Goal: Information Seeking & Learning: Learn about a topic

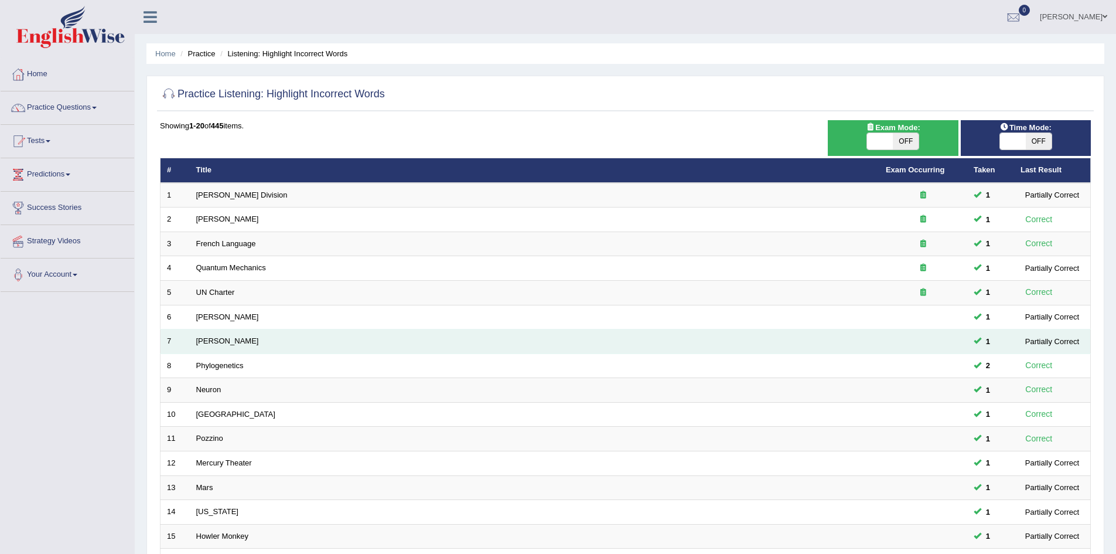
scroll to position [222, 0]
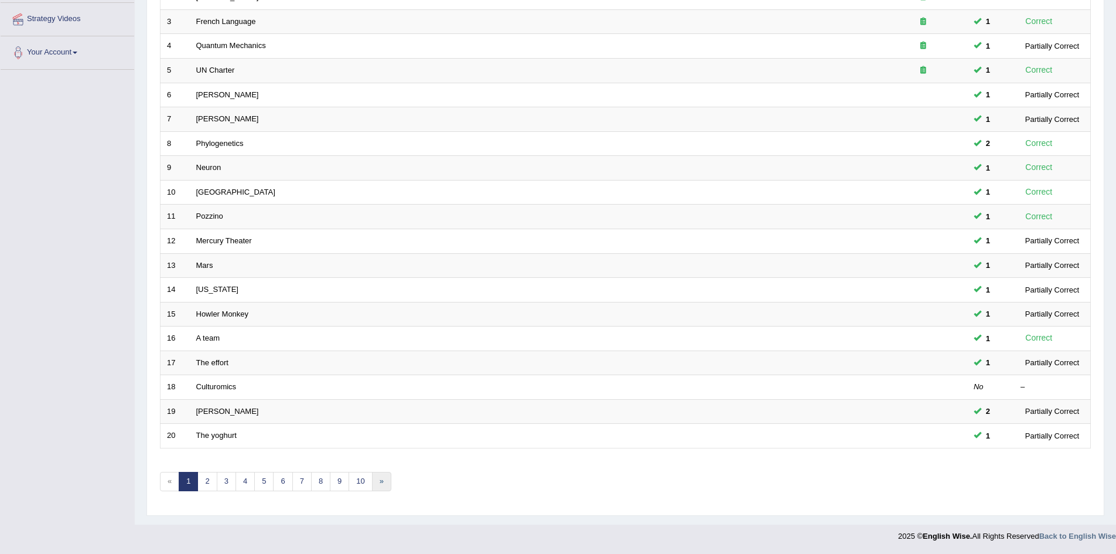
click at [387, 479] on link "»" at bounding box center [381, 481] width 19 height 19
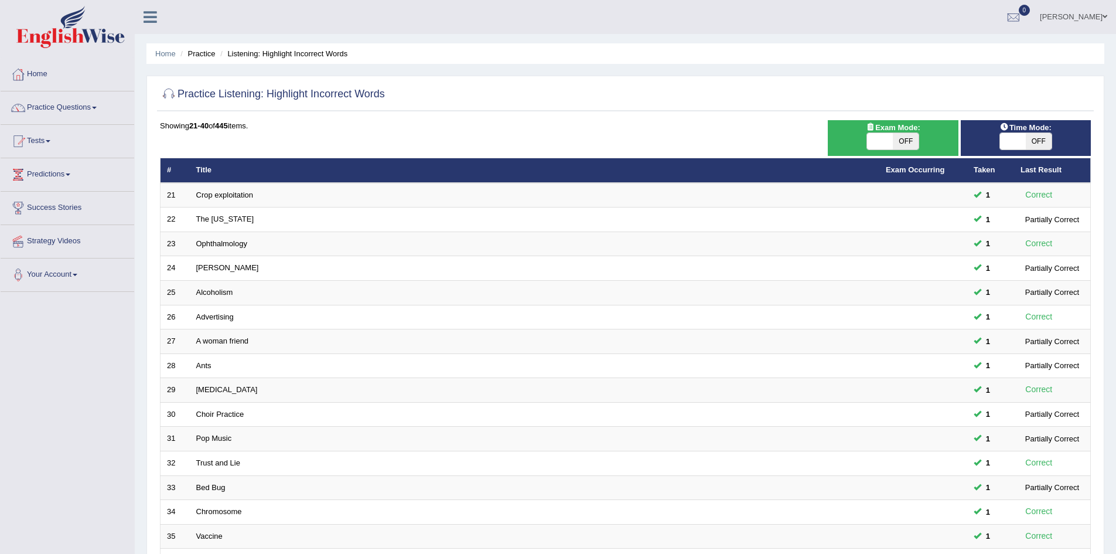
scroll to position [222, 0]
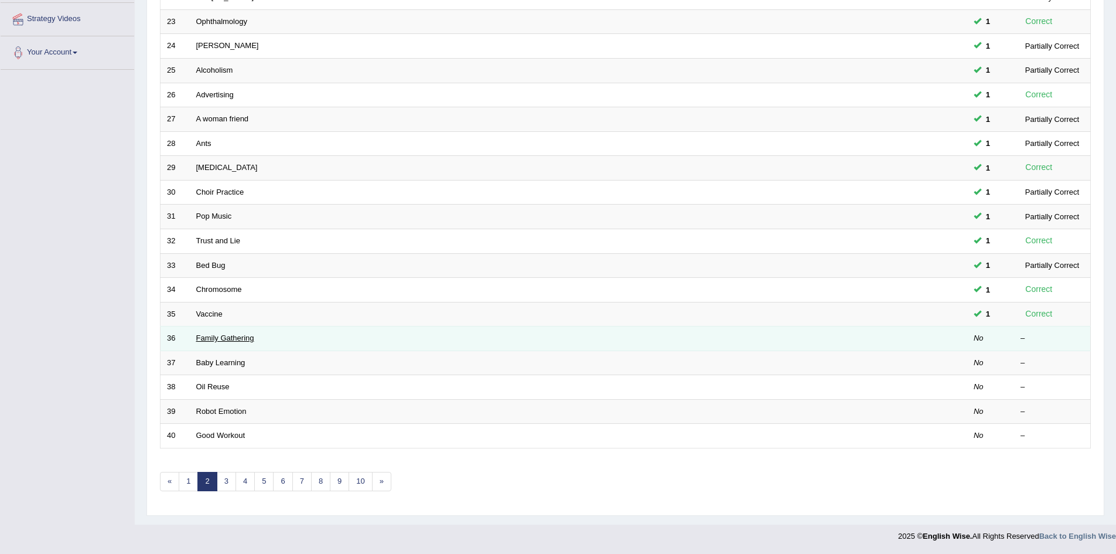
click at [227, 340] on link "Family Gathering" at bounding box center [225, 337] width 58 height 9
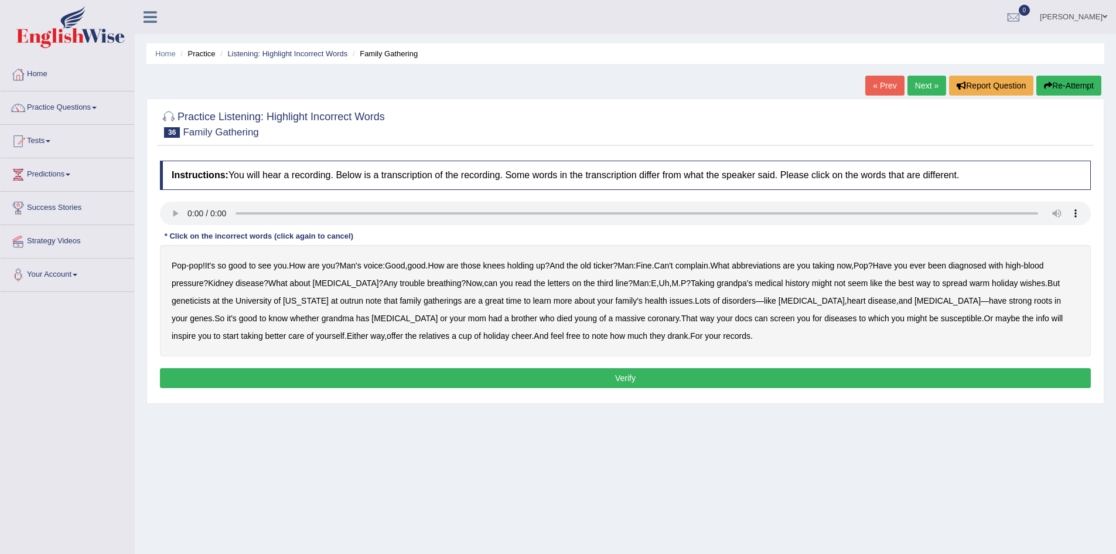
click at [213, 272] on div "Pop - pop ! It's so good to see you . How are you ? Man's voice : Good , good .…" at bounding box center [625, 300] width 931 height 111
click at [780, 267] on b "abbreviations" at bounding box center [756, 265] width 49 height 9
click at [340, 301] on b "outrun" at bounding box center [351, 300] width 23 height 9
click at [813, 317] on b "for" at bounding box center [817, 318] width 9 height 9
click at [663, 377] on button "Verify" at bounding box center [625, 378] width 931 height 20
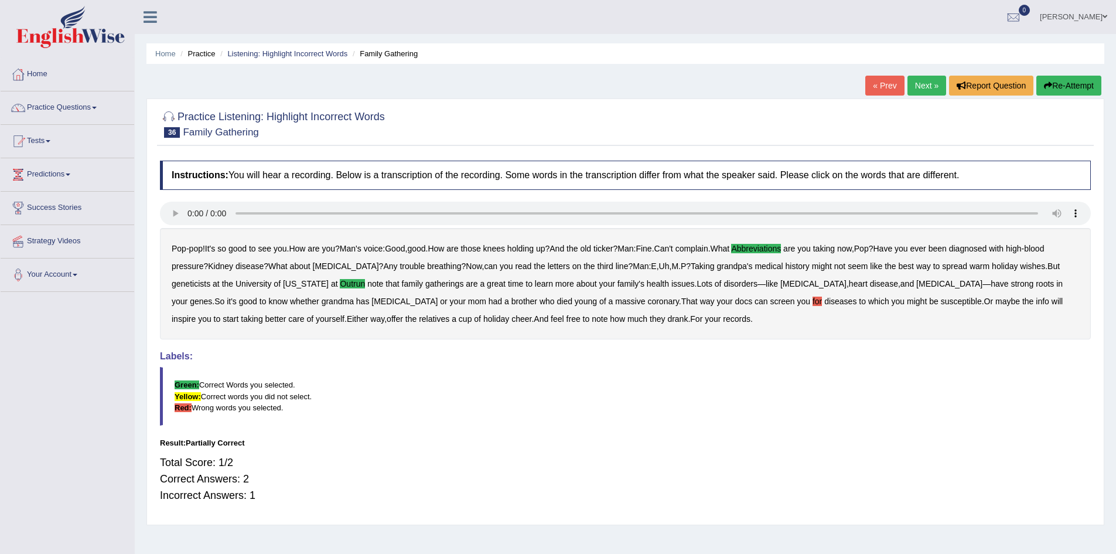
click at [925, 91] on link "Next »" at bounding box center [927, 86] width 39 height 20
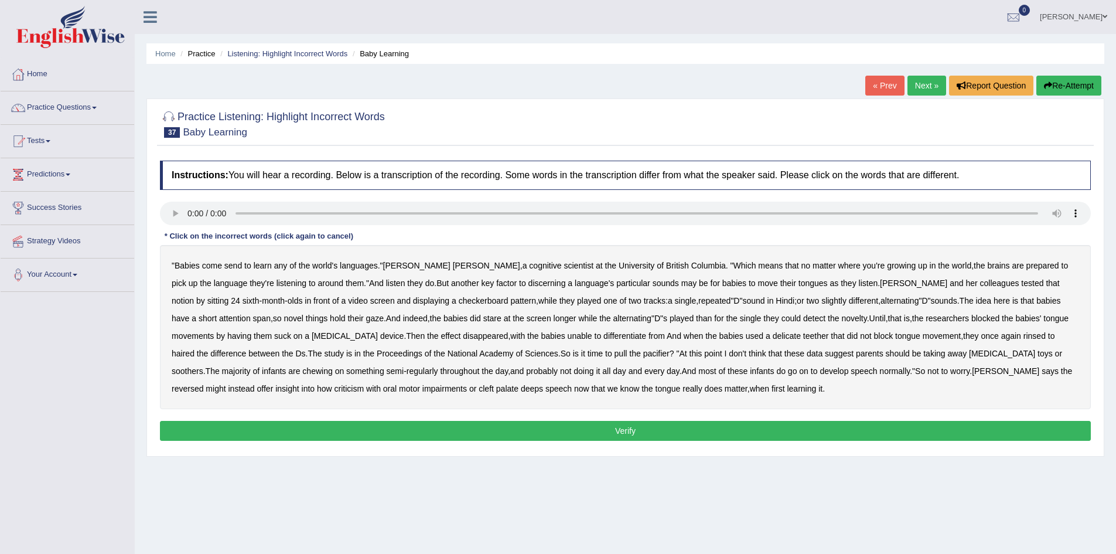
click at [237, 265] on b "send" at bounding box center [233, 265] width 18 height 9
click at [773, 335] on b "delicate" at bounding box center [787, 335] width 28 height 9
click at [1024, 336] on b "rinsed" at bounding box center [1035, 335] width 22 height 9
click at [203, 384] on b "reversed" at bounding box center [188, 388] width 32 height 9
click at [364, 384] on b "criticism" at bounding box center [350, 388] width 30 height 9
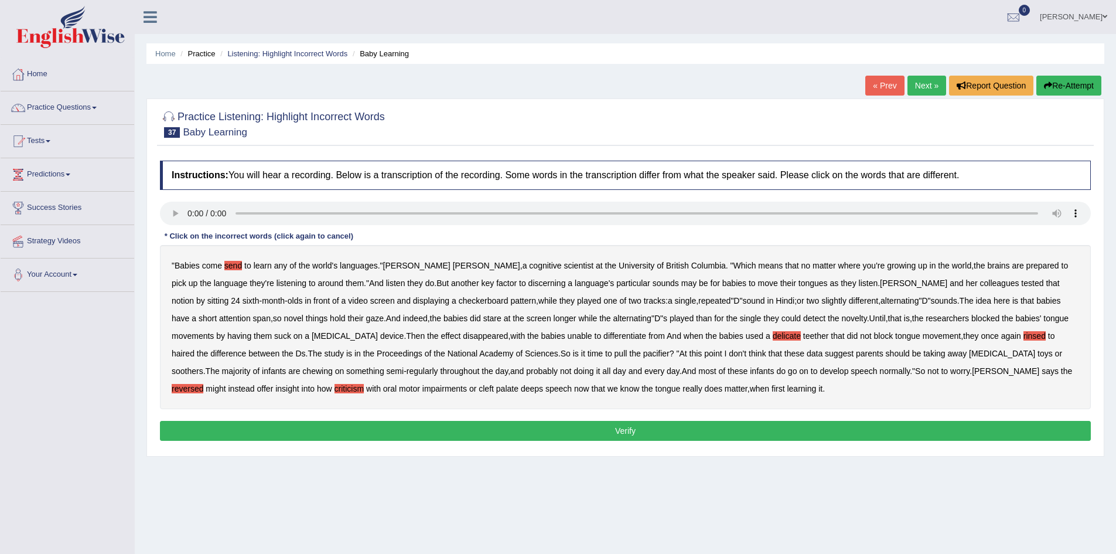
click at [396, 432] on button "Verify" at bounding box center [625, 431] width 931 height 20
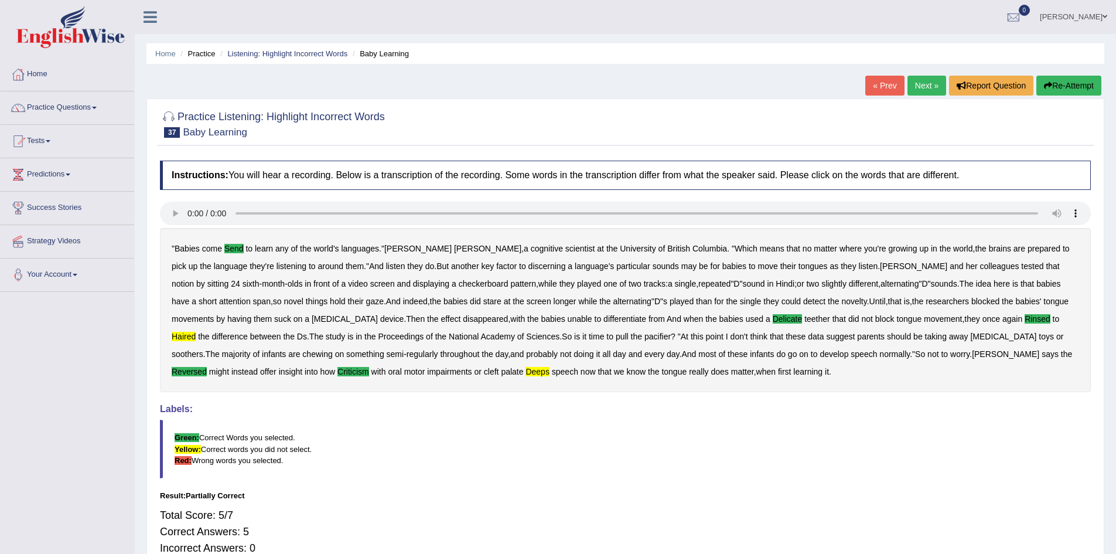
click at [919, 81] on link "Next »" at bounding box center [927, 86] width 39 height 20
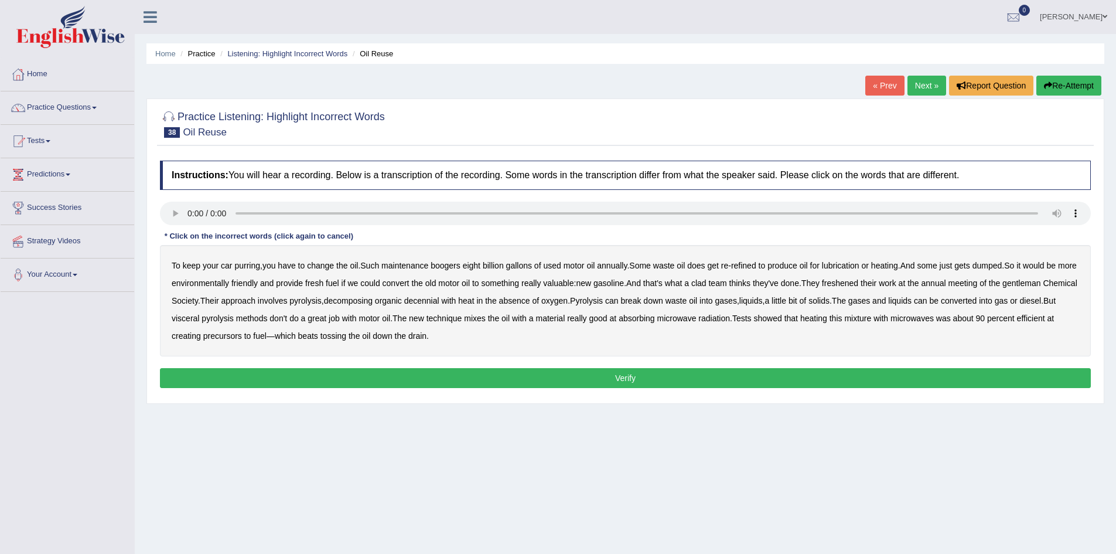
click at [453, 265] on b "boogers" at bounding box center [446, 265] width 30 height 9
click at [707, 281] on b "clad" at bounding box center [698, 282] width 15 height 9
click at [858, 281] on b "freshened" at bounding box center [840, 282] width 36 height 9
click at [439, 304] on b "decennial" at bounding box center [421, 300] width 35 height 9
click at [199, 319] on b "visceral" at bounding box center [186, 318] width 28 height 9
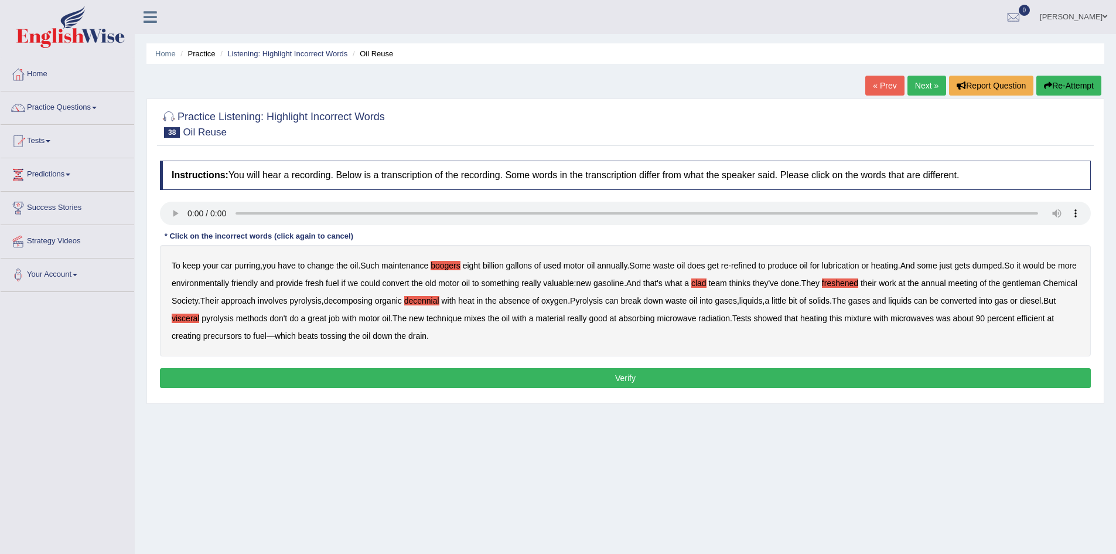
click at [1055, 289] on div "To keep your car purring , you have to change the oil . Such maintenance booger…" at bounding box center [625, 300] width 931 height 111
click at [1041, 280] on b "gentleman" at bounding box center [1022, 282] width 38 height 9
click at [619, 373] on button "Verify" at bounding box center [625, 378] width 931 height 20
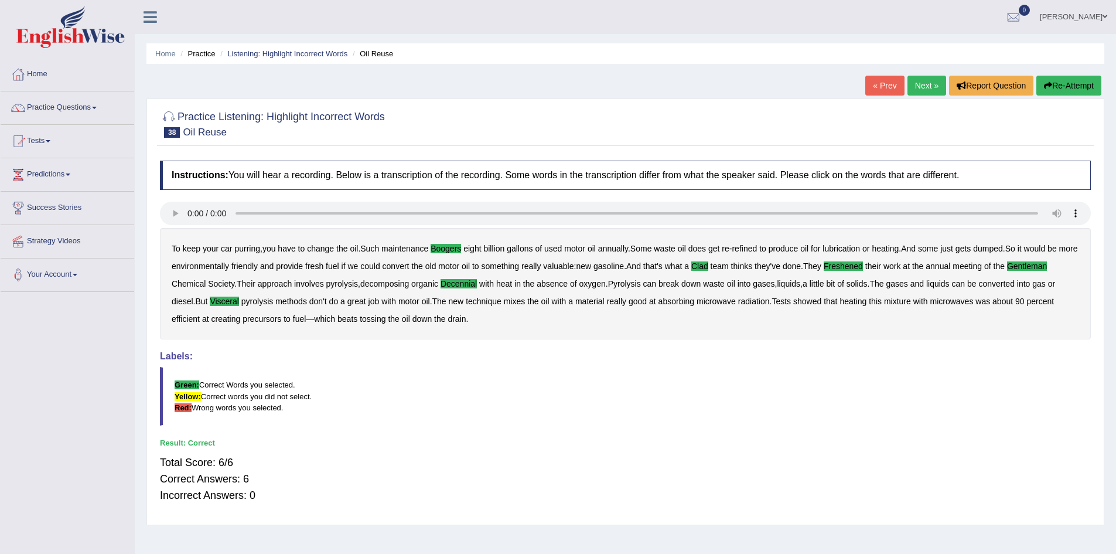
click at [917, 85] on link "Next »" at bounding box center [927, 86] width 39 height 20
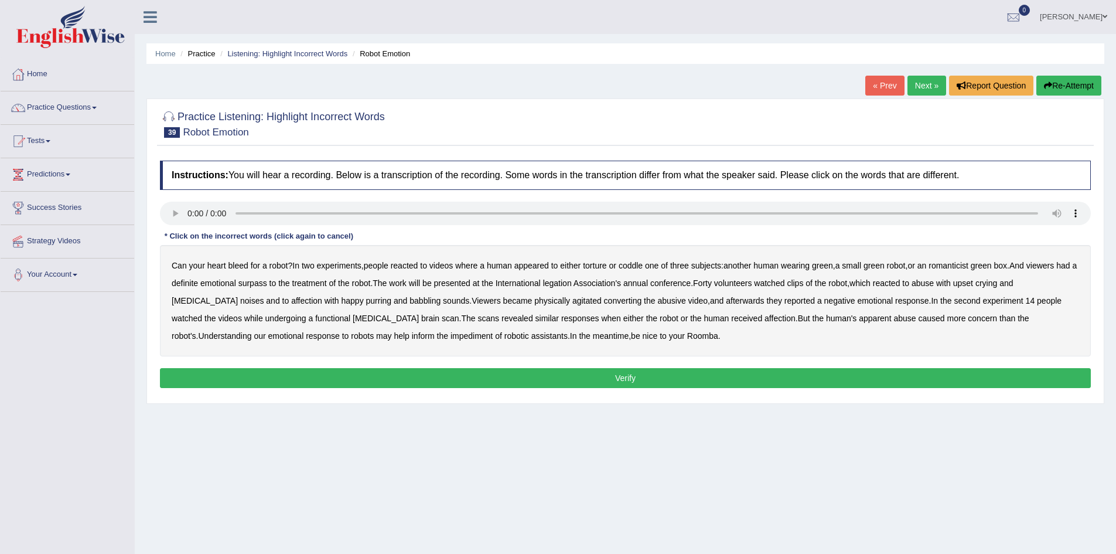
click at [971, 271] on div "Can your heart bleed for a robot ? In two experiments , people reacted to video…" at bounding box center [625, 300] width 931 height 111
click at [969, 265] on b "romanticist" at bounding box center [949, 265] width 40 height 9
click at [597, 282] on div "Can your heart bleed for a robot ? In two experiments , people reacted to video…" at bounding box center [625, 300] width 931 height 111
click at [572, 278] on b "legation" at bounding box center [557, 282] width 29 height 9
click at [604, 301] on b "converting" at bounding box center [623, 300] width 38 height 9
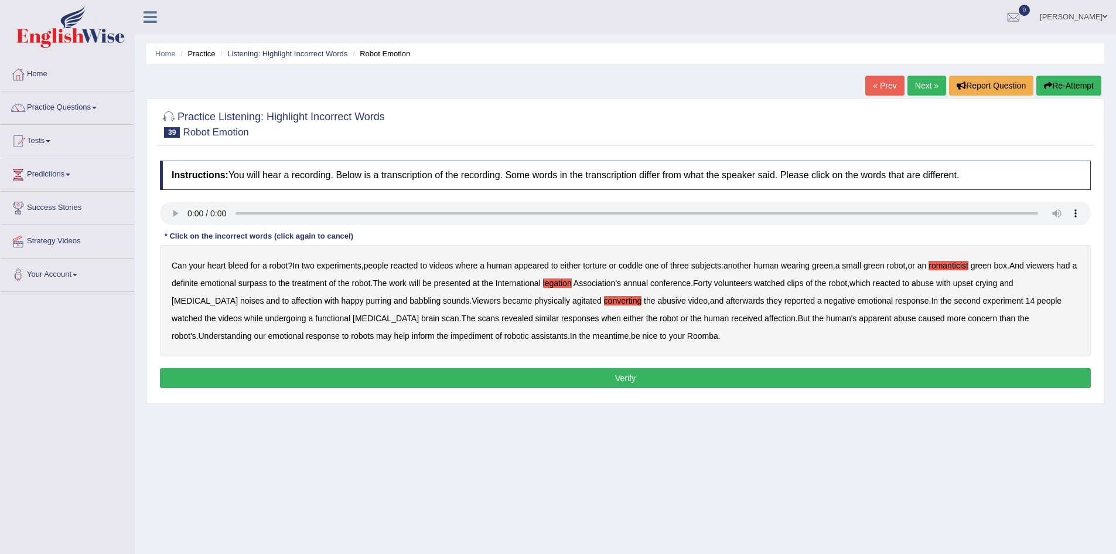
click at [451, 333] on b "impediment" at bounding box center [472, 335] width 42 height 9
click at [543, 378] on button "Verify" at bounding box center [625, 378] width 931 height 20
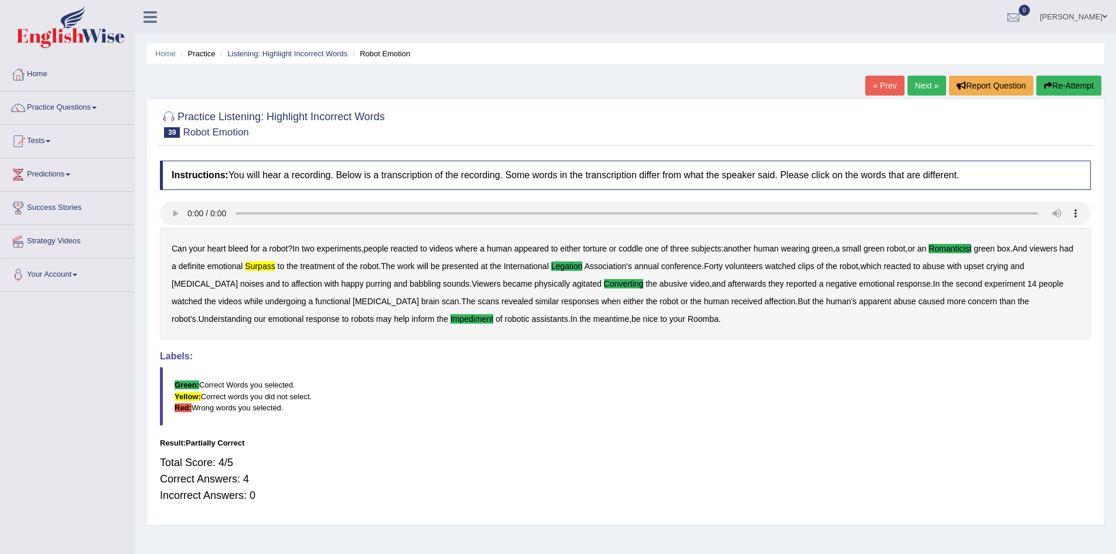
click at [914, 89] on link "Next »" at bounding box center [927, 86] width 39 height 20
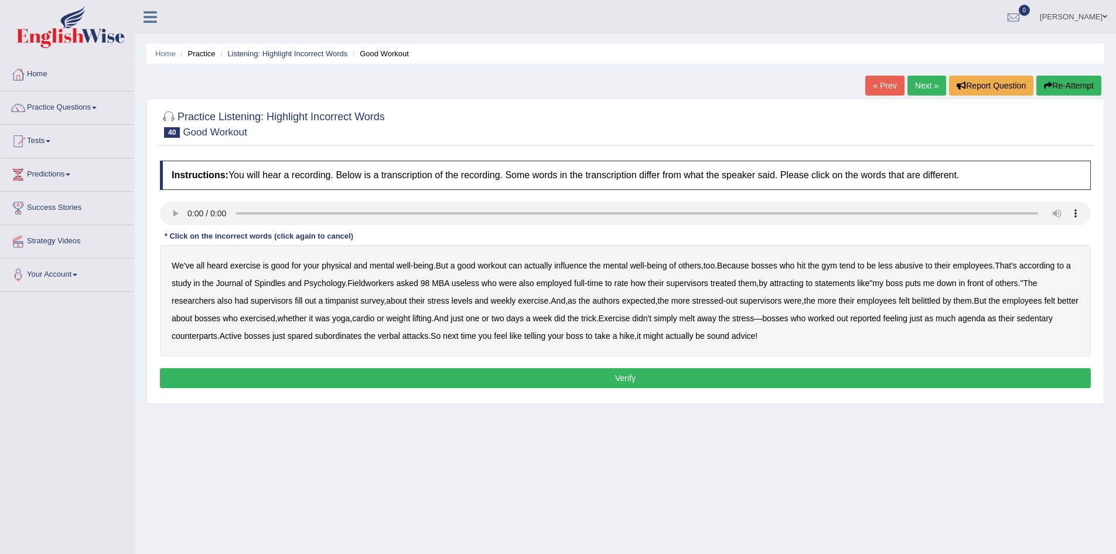
click at [281, 283] on b "Spindles" at bounding box center [270, 282] width 32 height 9
click at [387, 281] on b "Fieldworkers" at bounding box center [370, 282] width 46 height 9
click at [795, 285] on b "attracting" at bounding box center [787, 282] width 34 height 9
click at [341, 298] on b "timpanist" at bounding box center [341, 300] width 33 height 9
click at [986, 319] on b "agenda" at bounding box center [972, 318] width 28 height 9
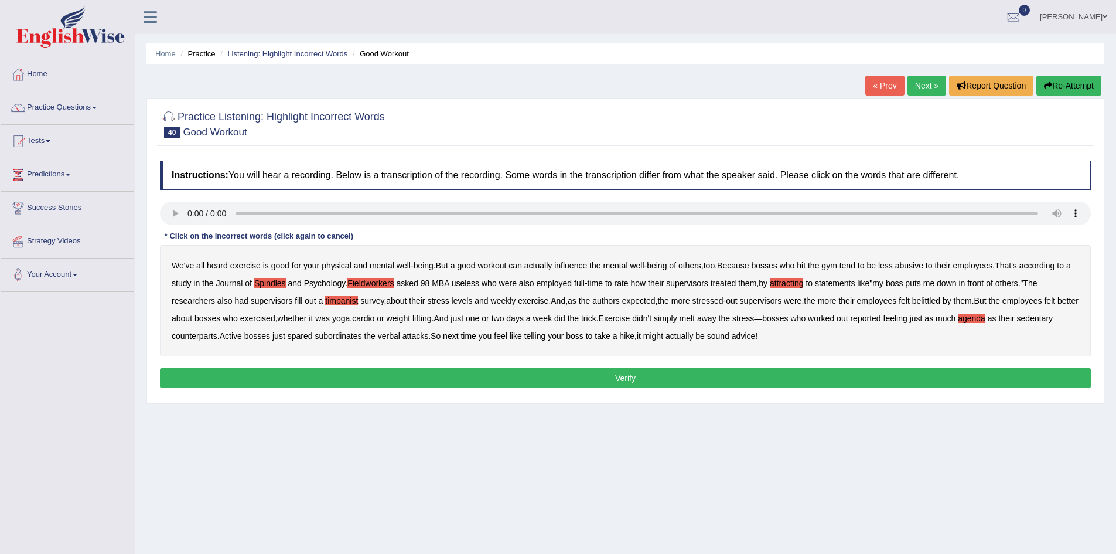
click at [571, 383] on button "Verify" at bounding box center [625, 378] width 931 height 20
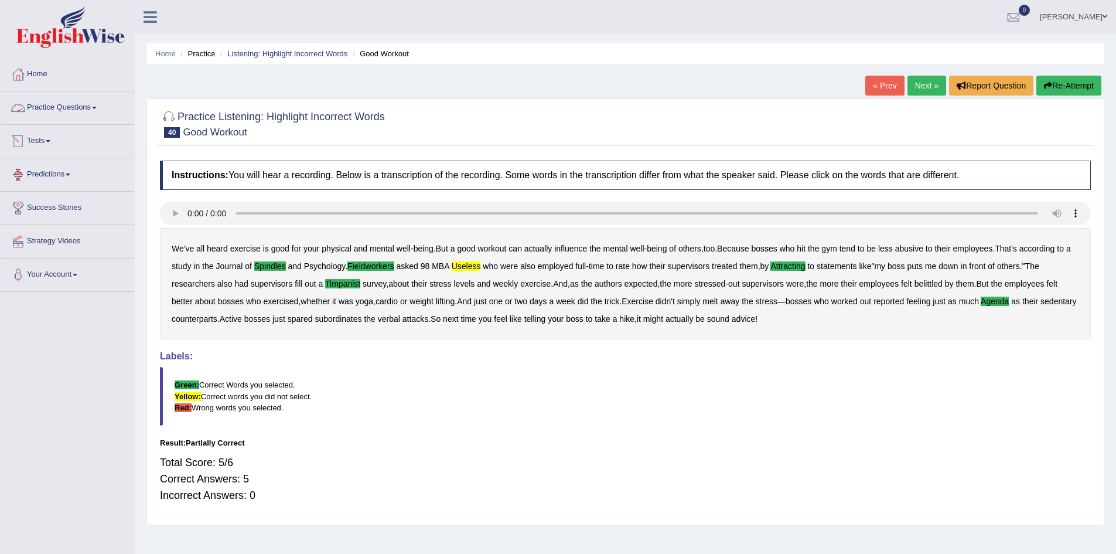
click at [77, 101] on link "Practice Questions" at bounding box center [68, 105] width 134 height 29
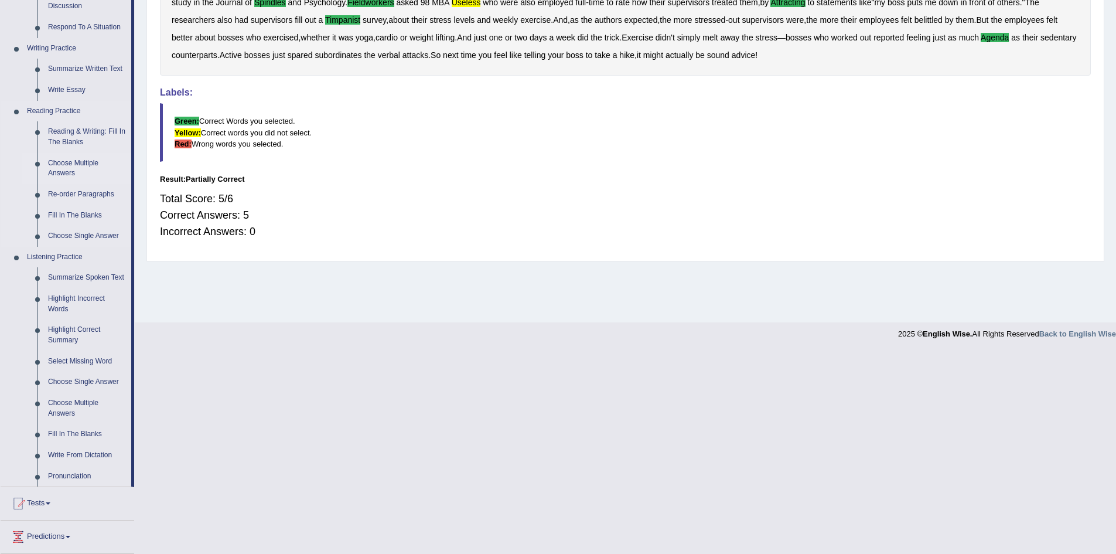
scroll to position [264, 0]
click at [93, 353] on link "Select Missing Word" at bounding box center [87, 360] width 88 height 21
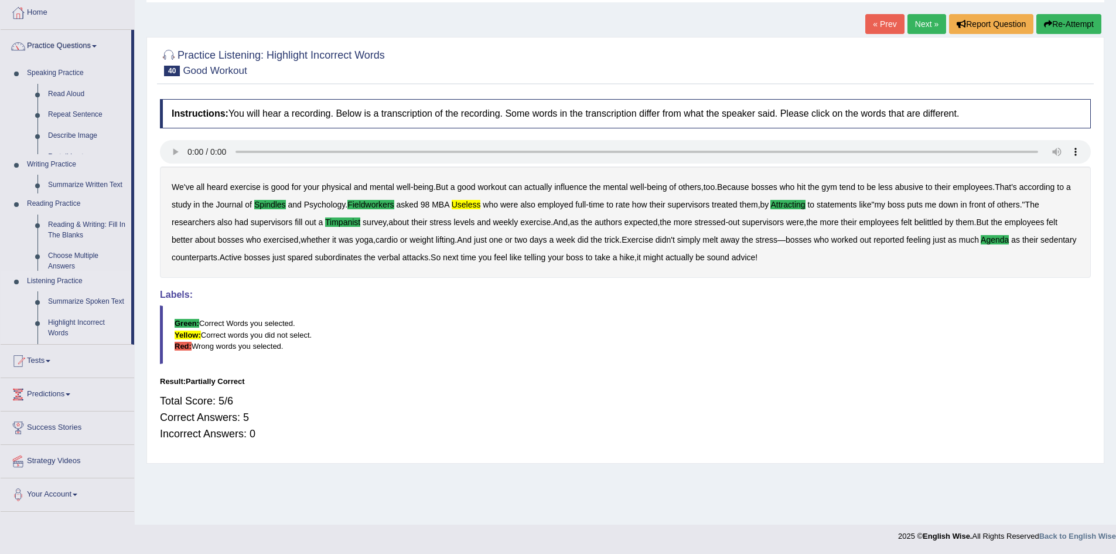
scroll to position [62, 0]
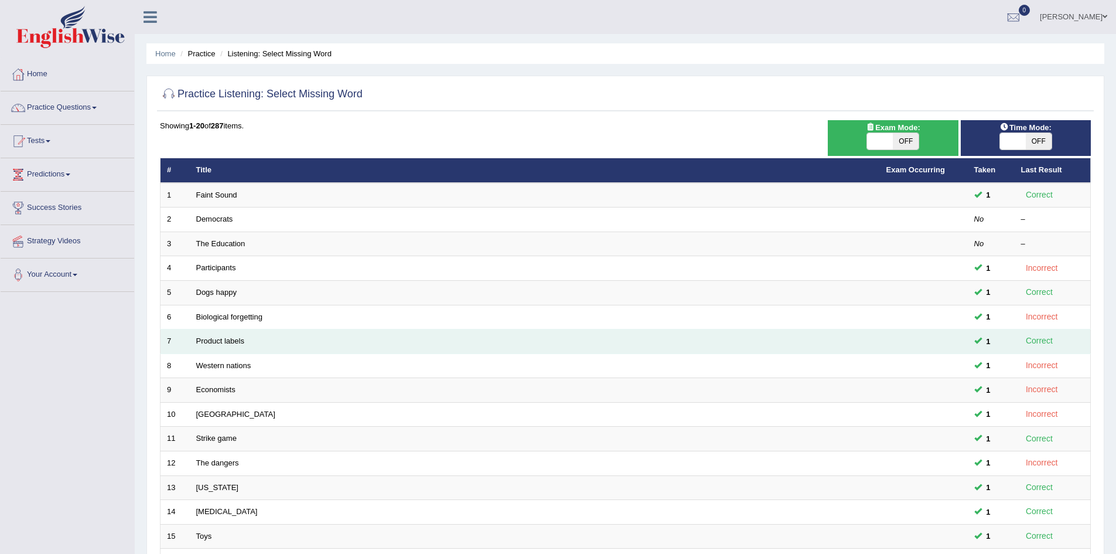
scroll to position [222, 0]
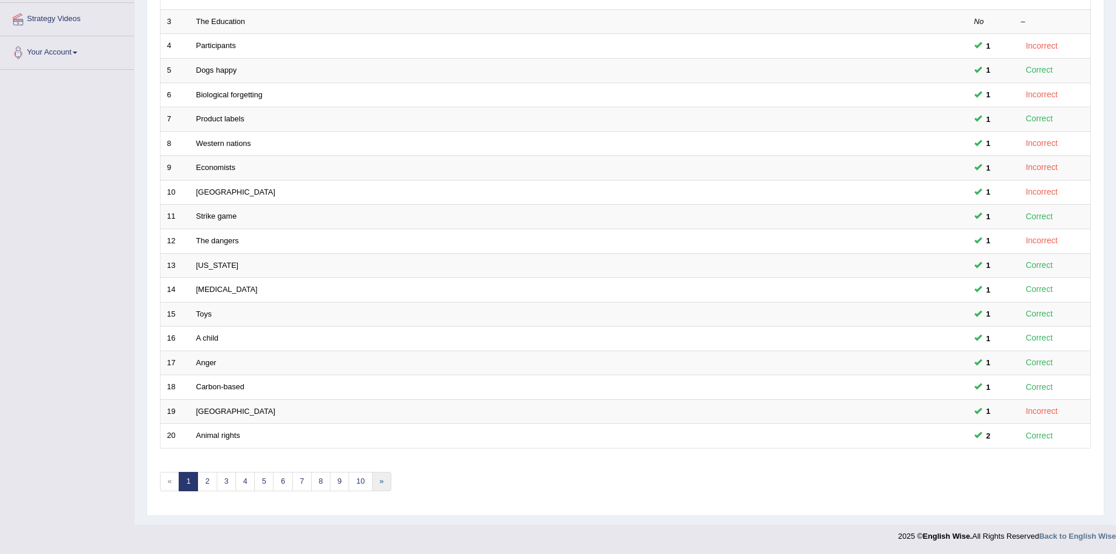
click at [382, 476] on link "»" at bounding box center [381, 481] width 19 height 19
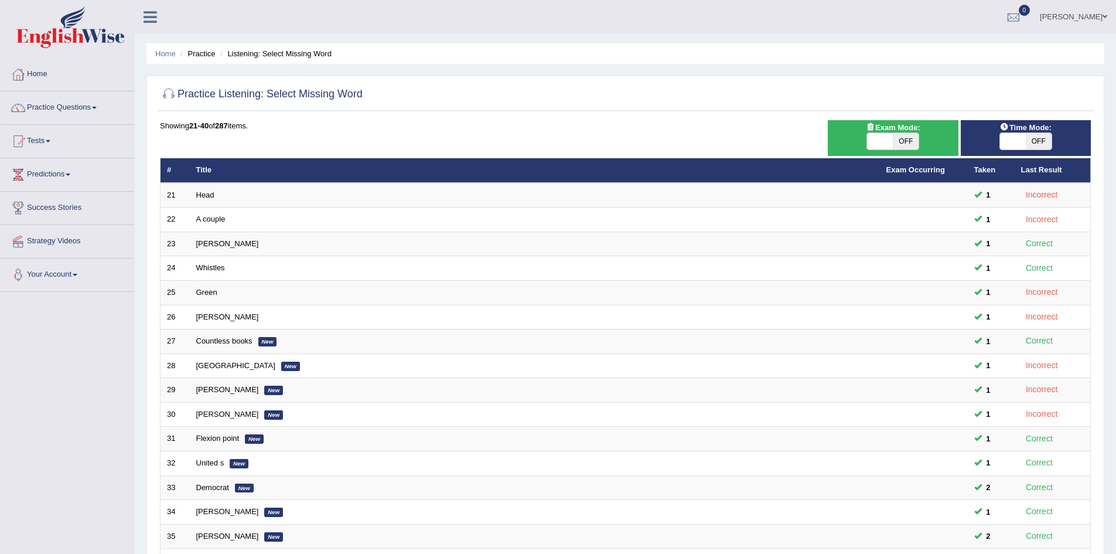
scroll to position [222, 0]
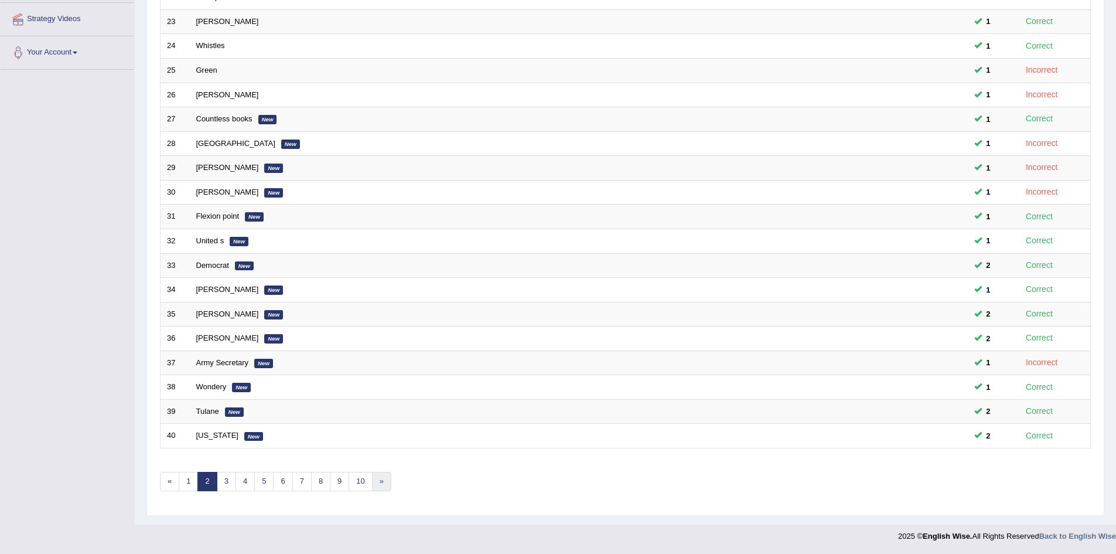
click at [383, 478] on link "»" at bounding box center [381, 481] width 19 height 19
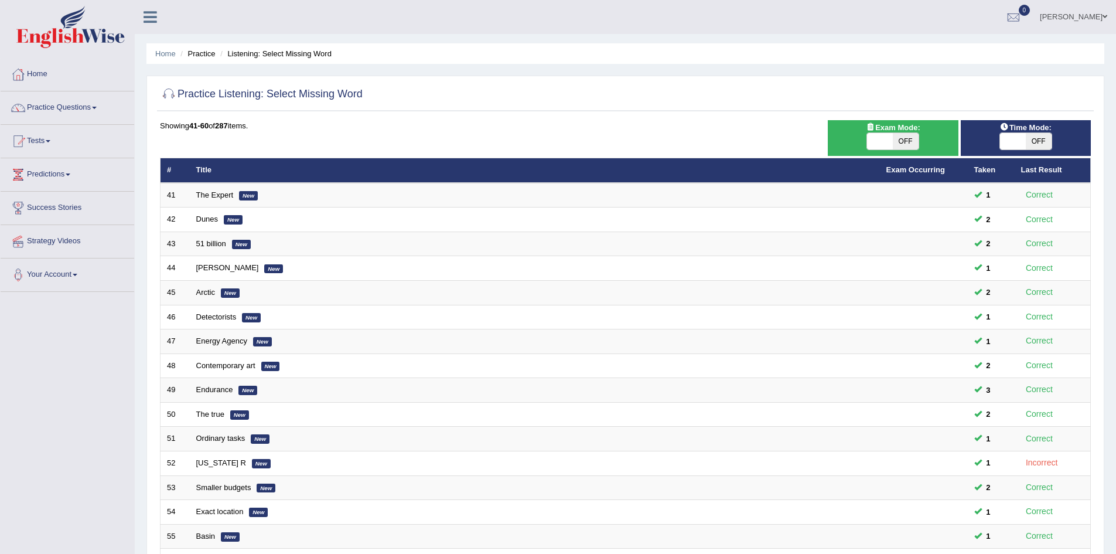
scroll to position [222, 0]
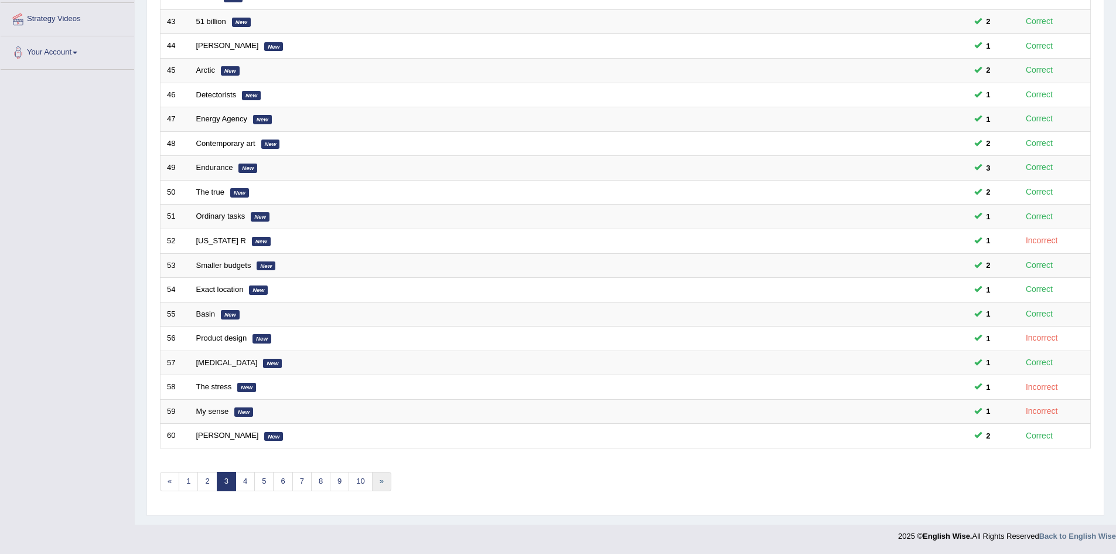
click at [383, 478] on link "»" at bounding box center [381, 481] width 19 height 19
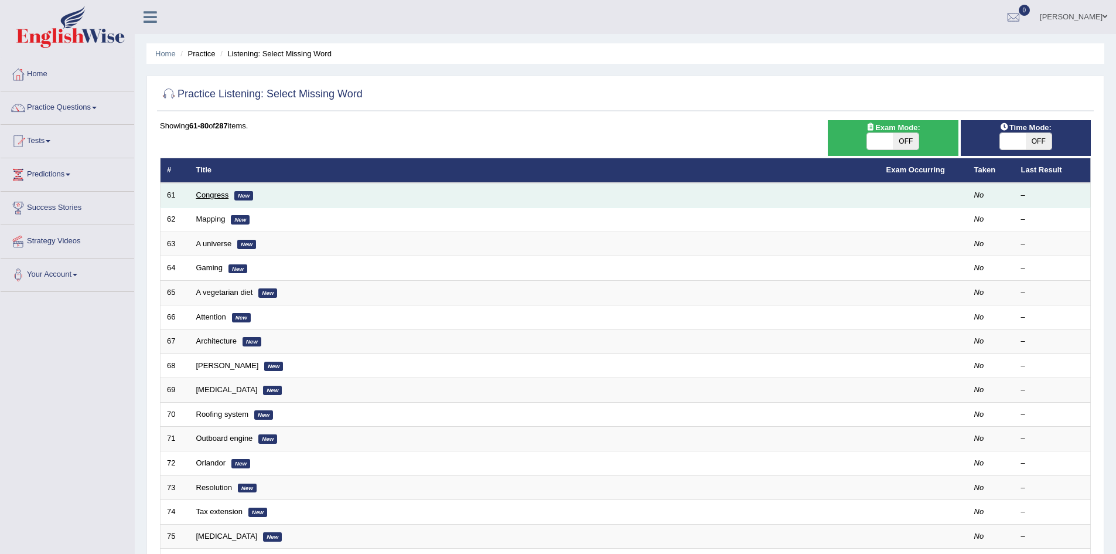
click at [218, 197] on link "Congress" at bounding box center [212, 194] width 33 height 9
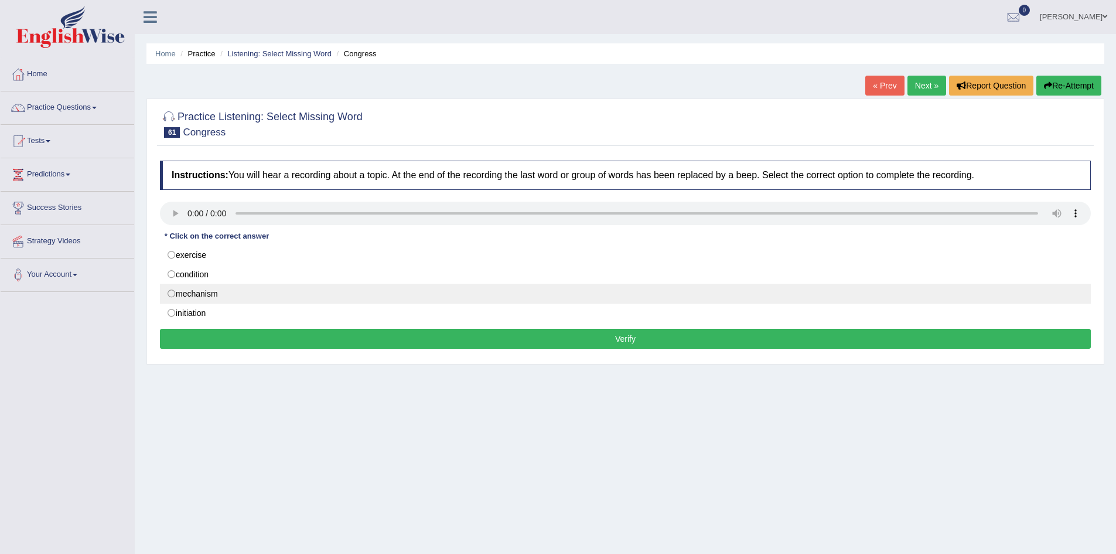
click at [215, 301] on label "mechanism" at bounding box center [625, 294] width 931 height 20
radio input "true"
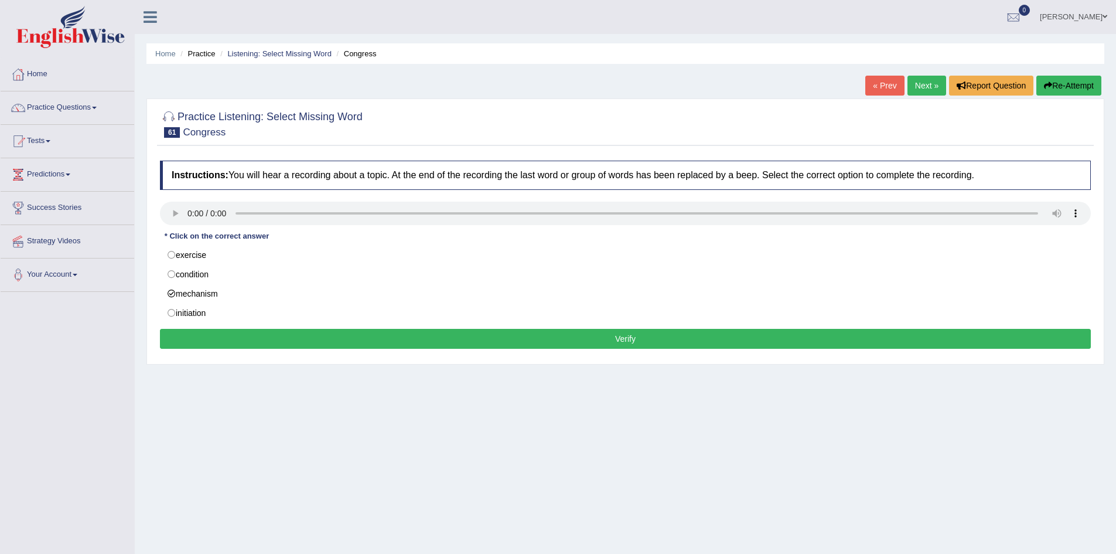
click at [225, 339] on button "Verify" at bounding box center [625, 339] width 931 height 20
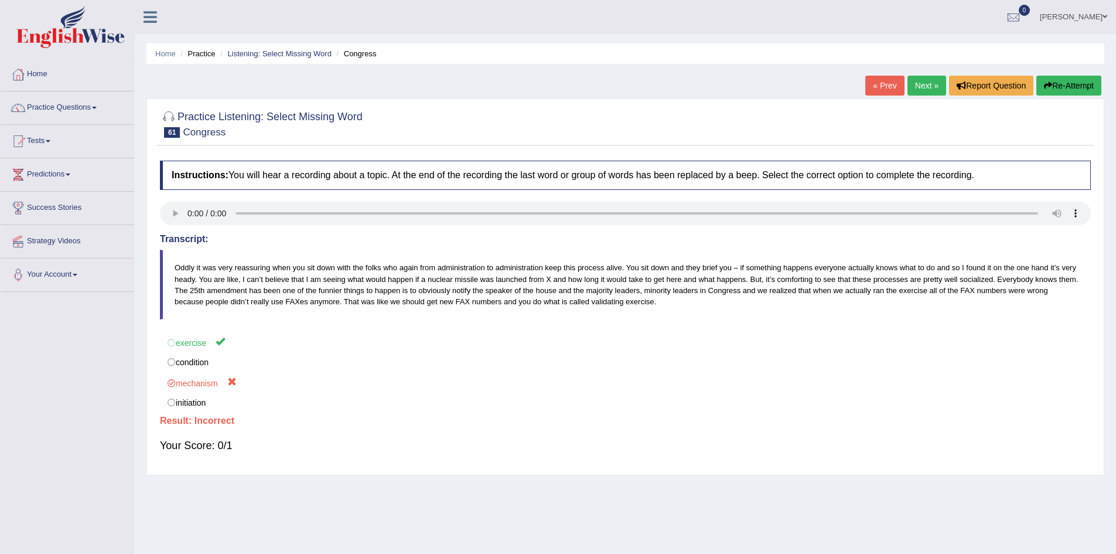
click at [919, 85] on link "Next »" at bounding box center [927, 86] width 39 height 20
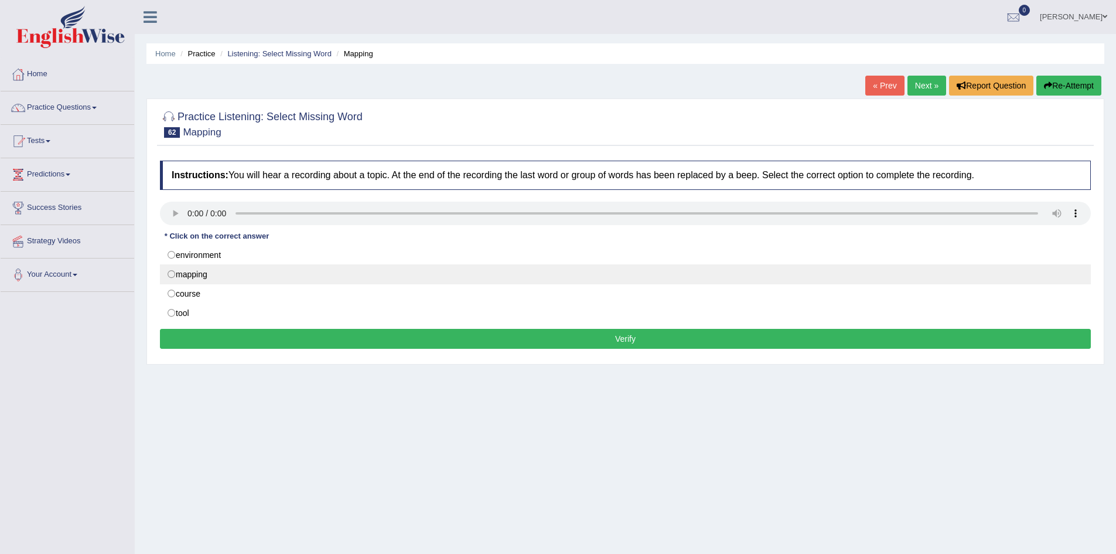
click at [192, 275] on label "mapping" at bounding box center [625, 274] width 931 height 20
radio input "true"
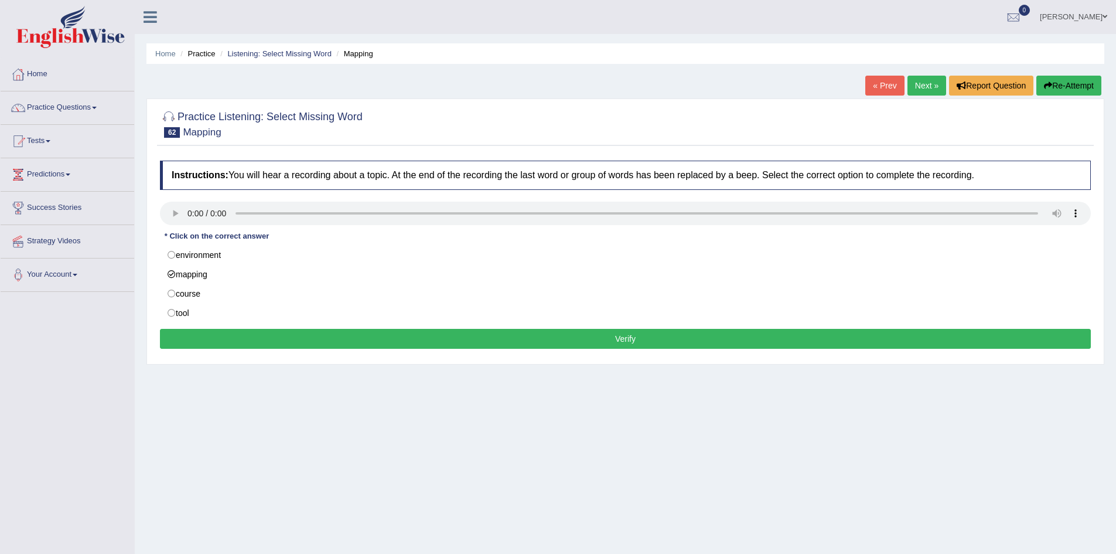
click at [221, 341] on button "Verify" at bounding box center [625, 339] width 931 height 20
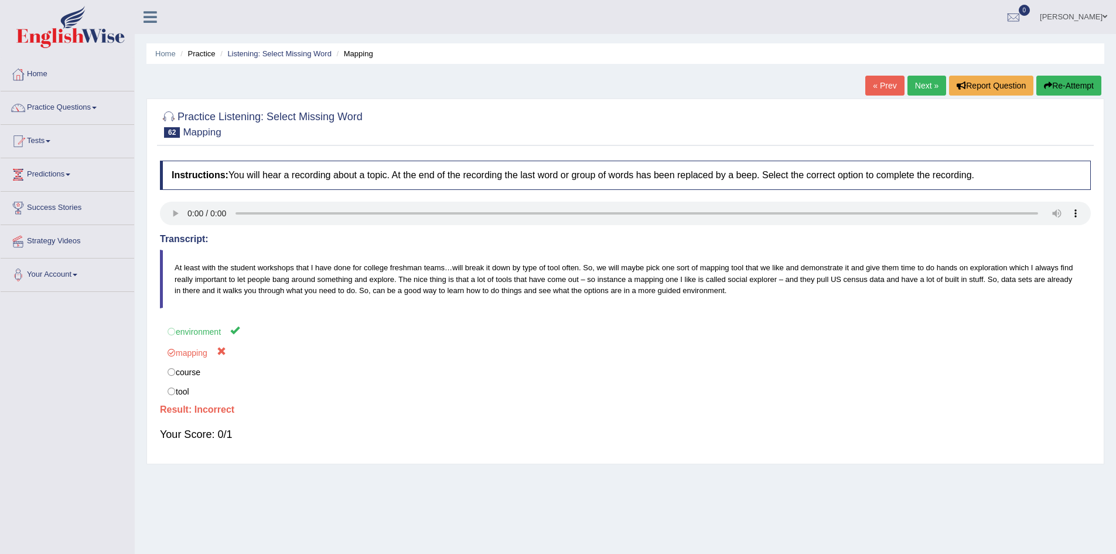
click at [924, 91] on link "Next »" at bounding box center [927, 86] width 39 height 20
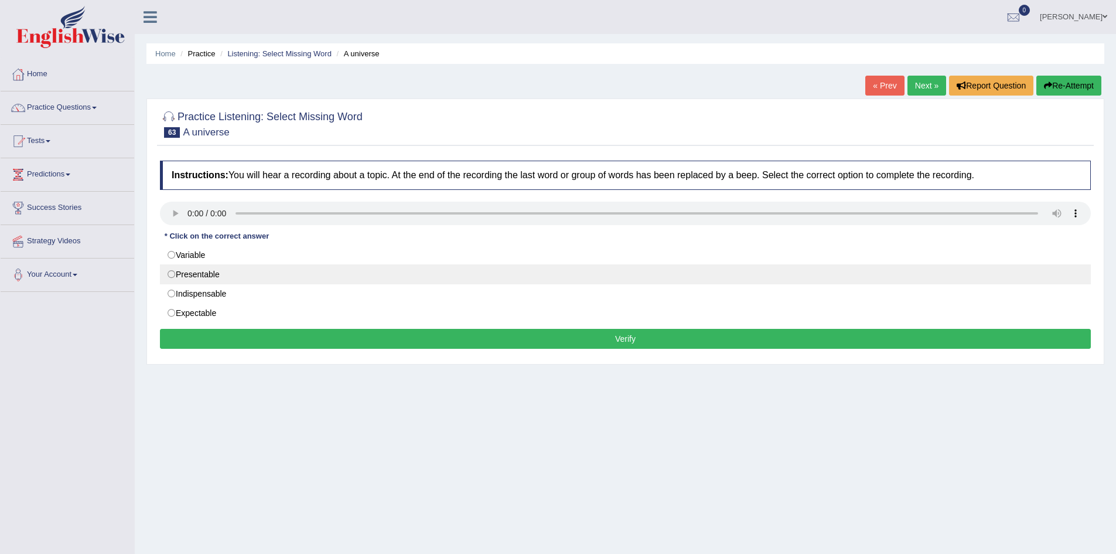
click at [215, 276] on label "Presentable" at bounding box center [625, 274] width 931 height 20
radio input "true"
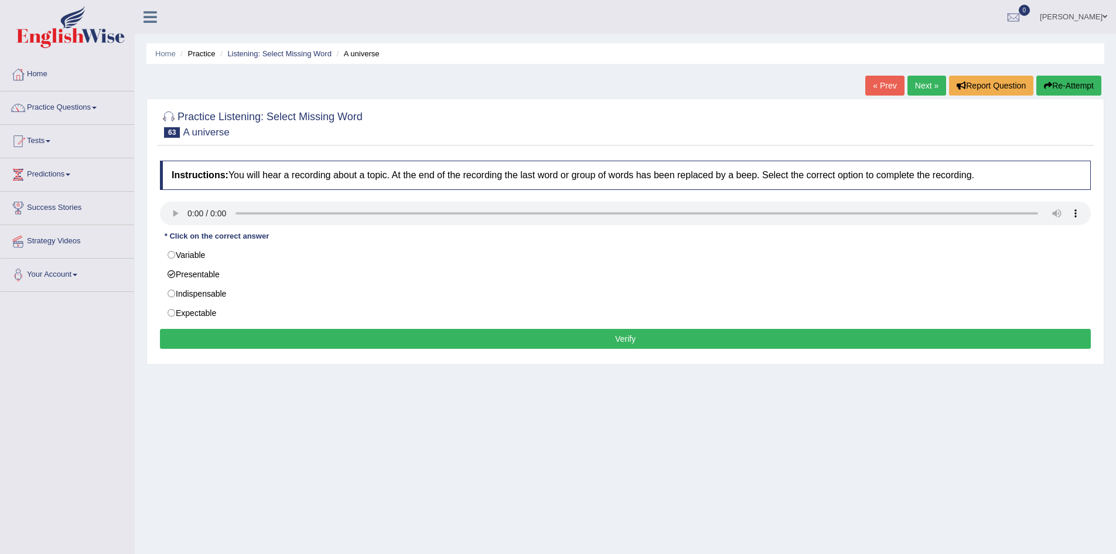
click at [263, 335] on button "Verify" at bounding box center [625, 339] width 931 height 20
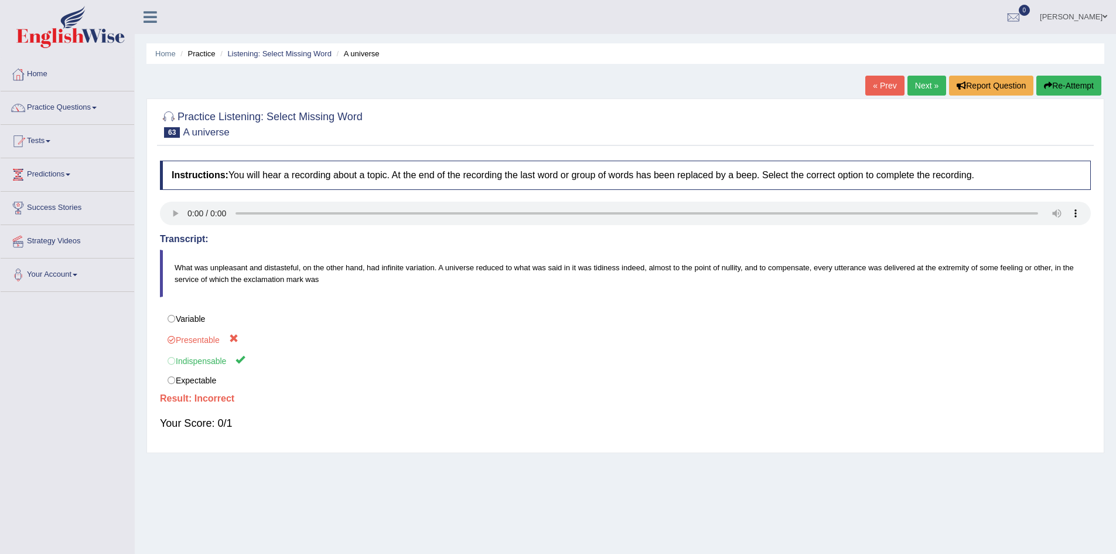
click at [932, 83] on link "Next »" at bounding box center [927, 86] width 39 height 20
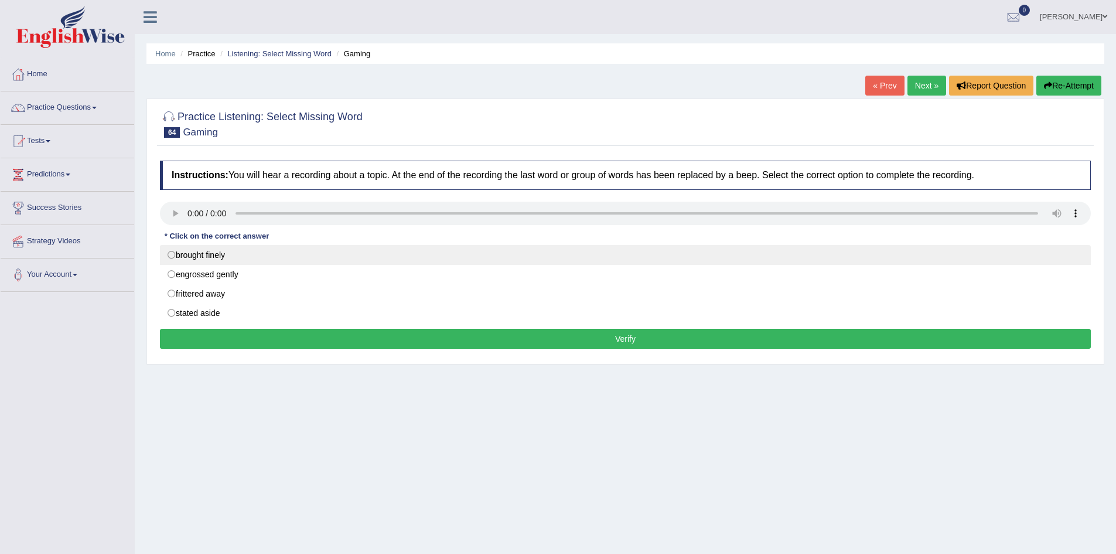
click at [225, 255] on label "brought finely" at bounding box center [625, 255] width 931 height 20
radio input "true"
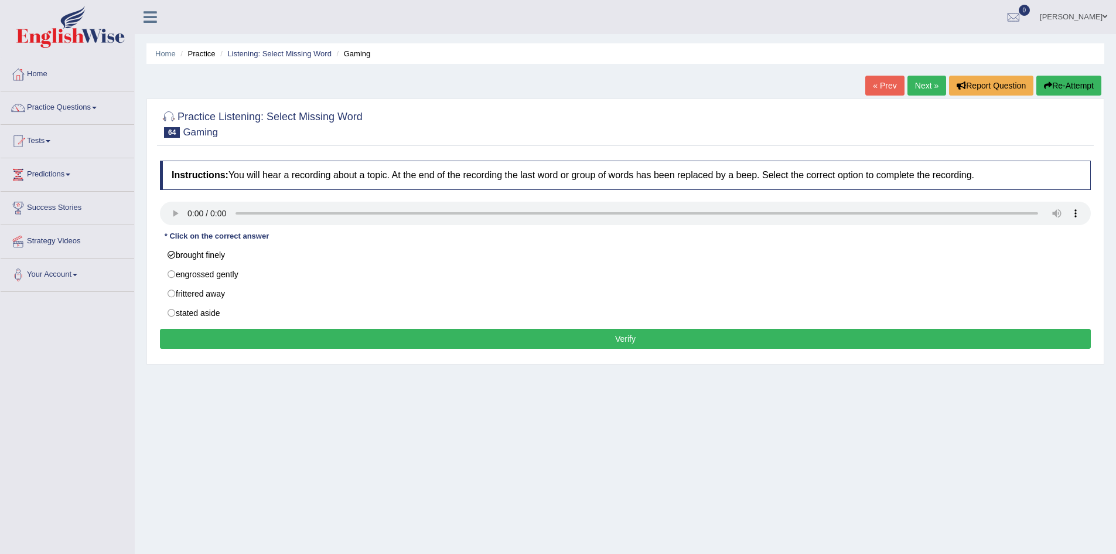
click at [246, 338] on button "Verify" at bounding box center [625, 339] width 931 height 20
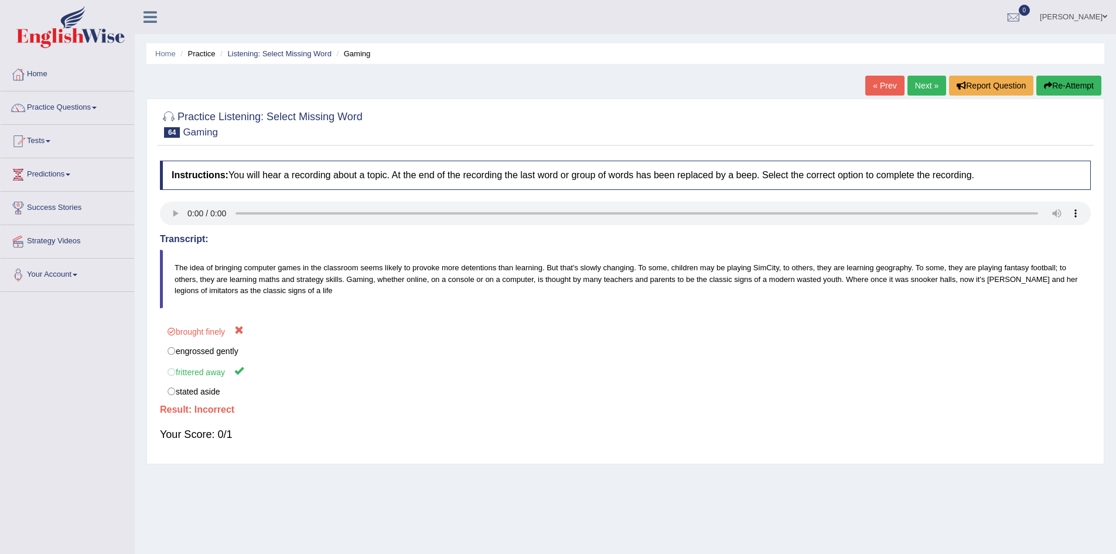
click at [920, 88] on link "Next »" at bounding box center [927, 86] width 39 height 20
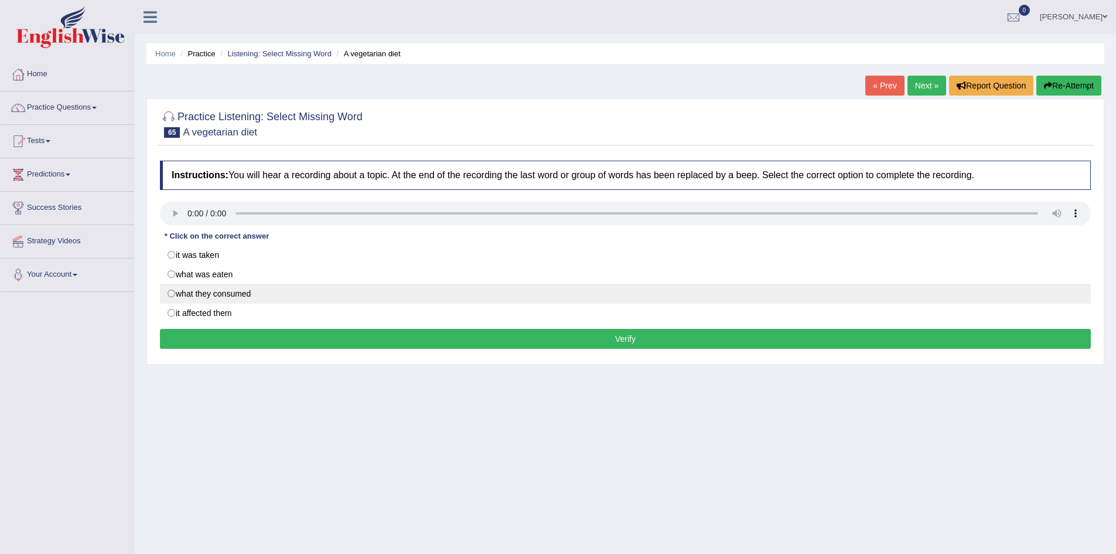
click at [237, 298] on label "what they consumed" at bounding box center [625, 294] width 931 height 20
radio input "true"
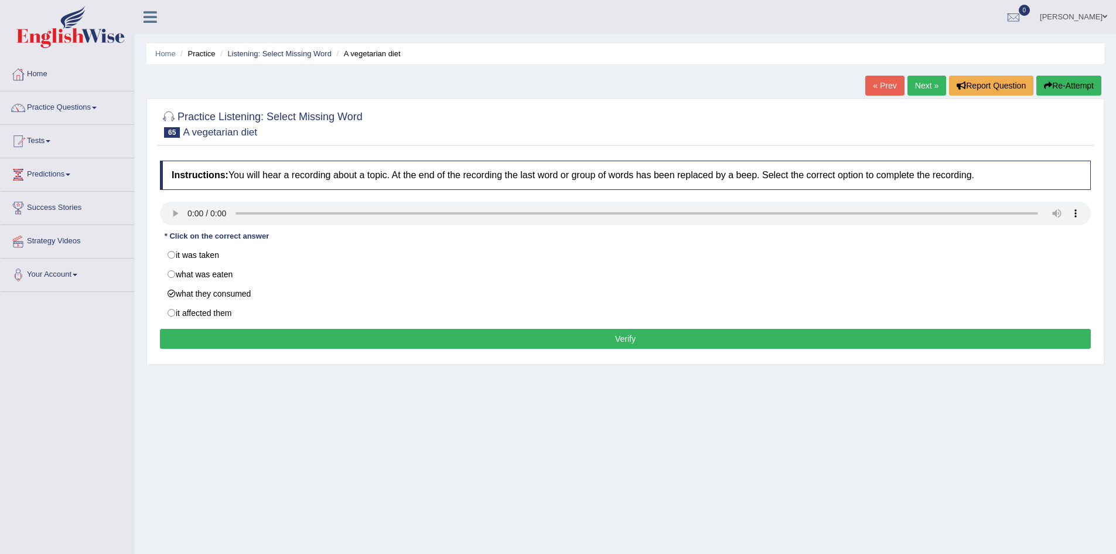
click at [265, 335] on button "Verify" at bounding box center [625, 339] width 931 height 20
